Goal: Navigation & Orientation: Find specific page/section

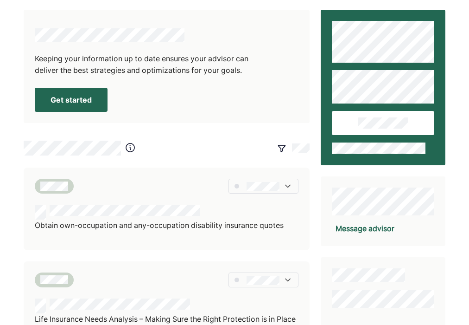
scroll to position [2, 0]
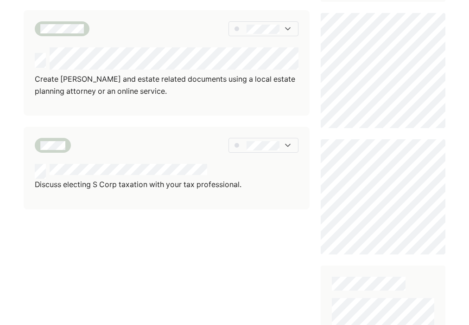
scroll to position [347, 0]
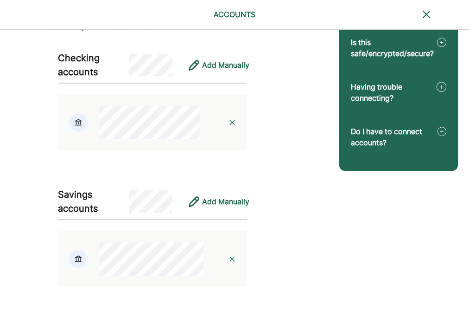
scroll to position [51, 0]
